Goal: Information Seeking & Learning: Learn about a topic

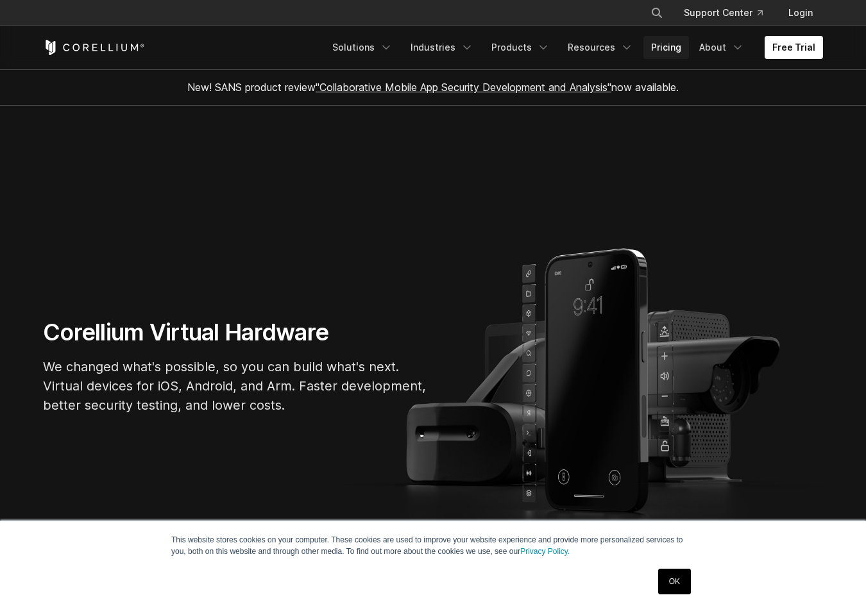
click at [672, 49] on link "Pricing" at bounding box center [667, 47] width 46 height 23
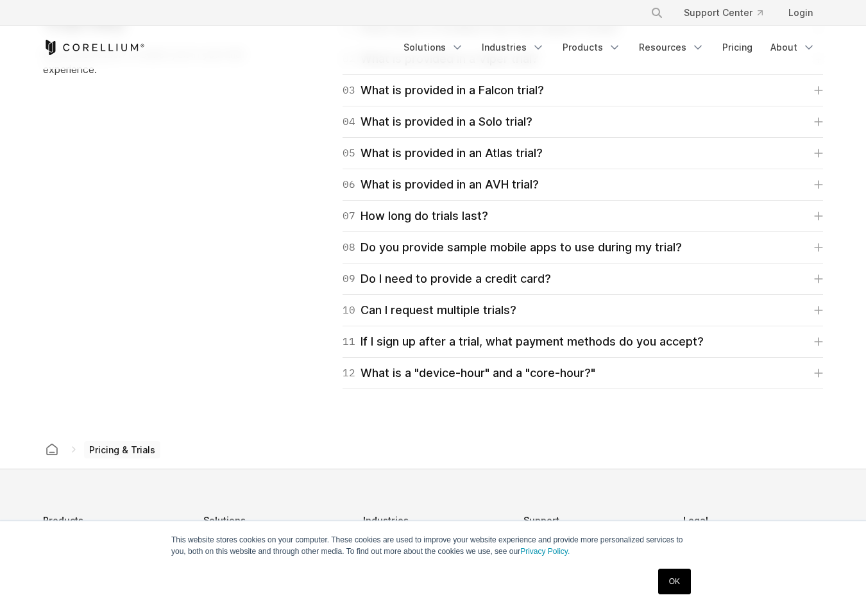
scroll to position [2138, 0]
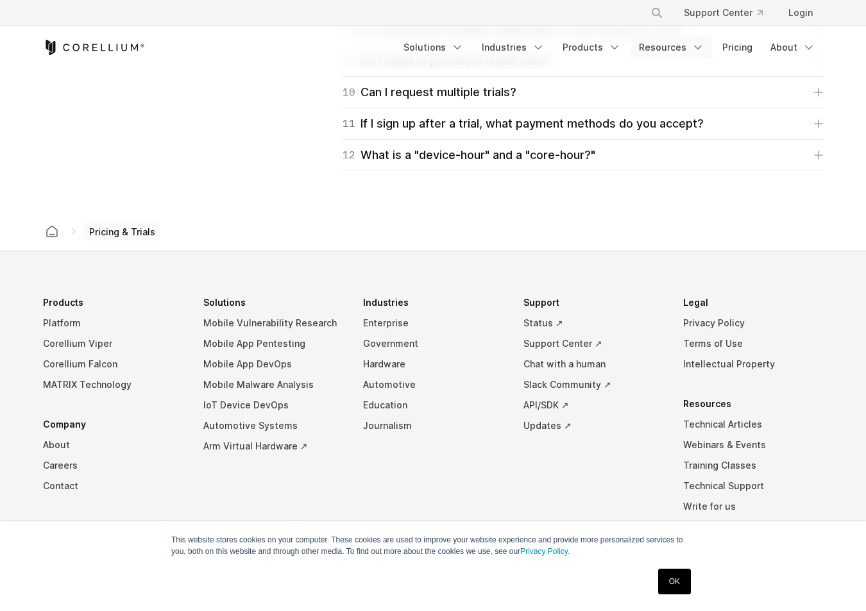
click at [678, 43] on link "Resources" at bounding box center [671, 47] width 81 height 23
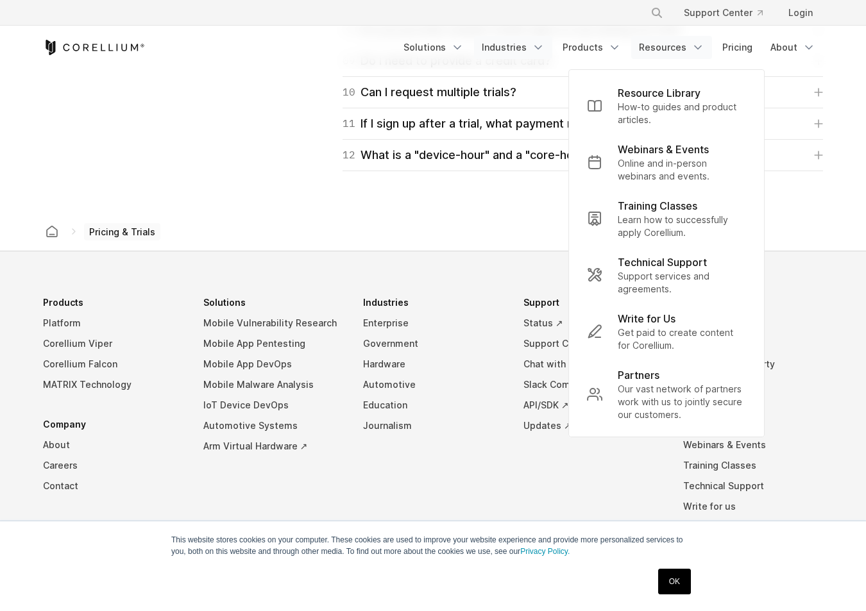
click at [510, 44] on link "Industries" at bounding box center [513, 47] width 78 height 23
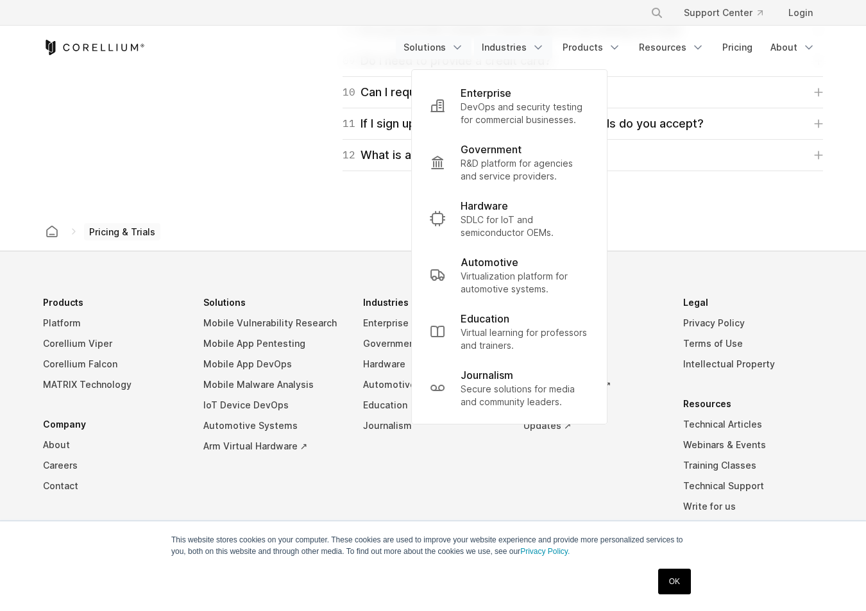
click at [445, 47] on link "Solutions" at bounding box center [434, 47] width 76 height 23
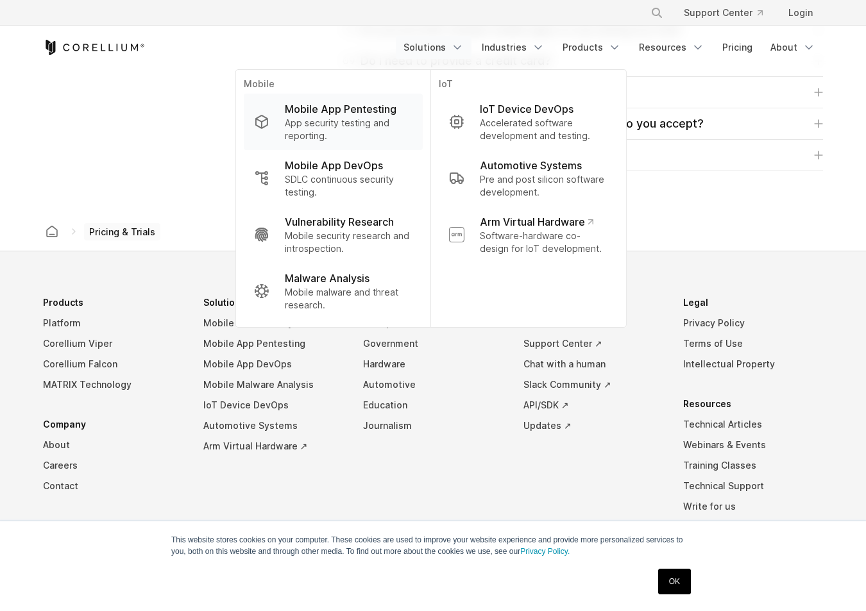
click at [351, 109] on p "Mobile App Pentesting" at bounding box center [341, 108] width 112 height 15
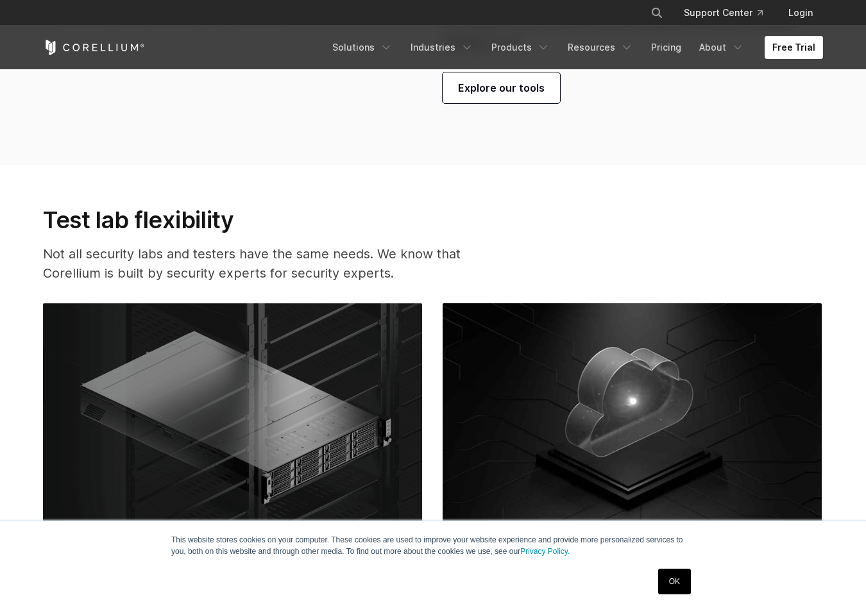
scroll to position [3422, 0]
